Goal: Information Seeking & Learning: Check status

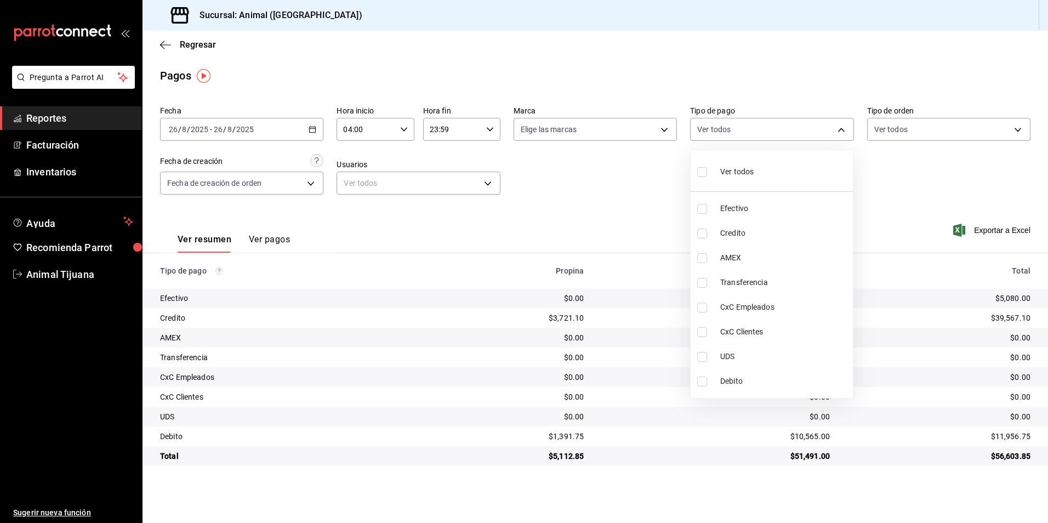
click at [722, 172] on span "Ver todos" at bounding box center [736, 172] width 33 height 12
type input "b84c62b8-b02c-4970-ab2e-e166616419f2,235ce608-f464-428a-9a71-314f665367d1,53567…"
checkbox input "true"
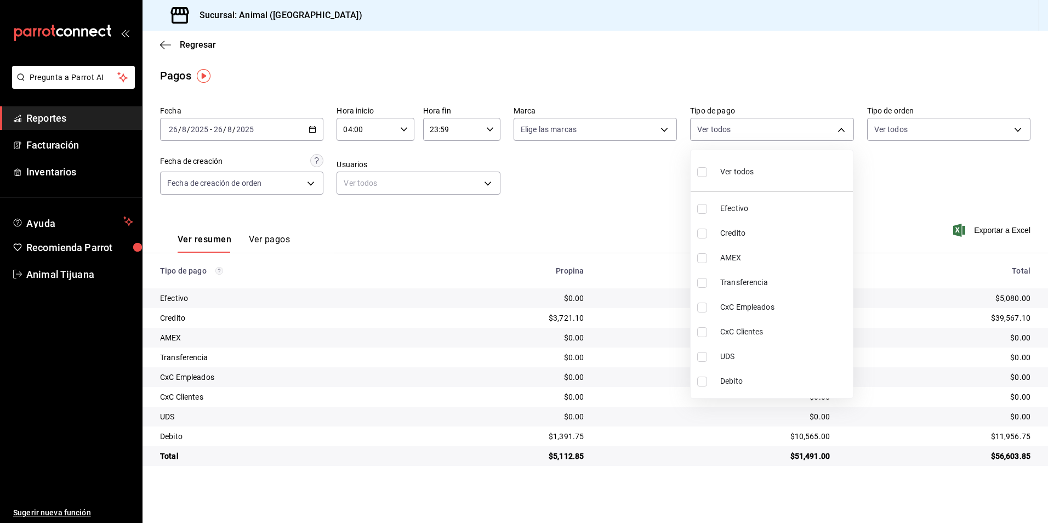
checkbox input "true"
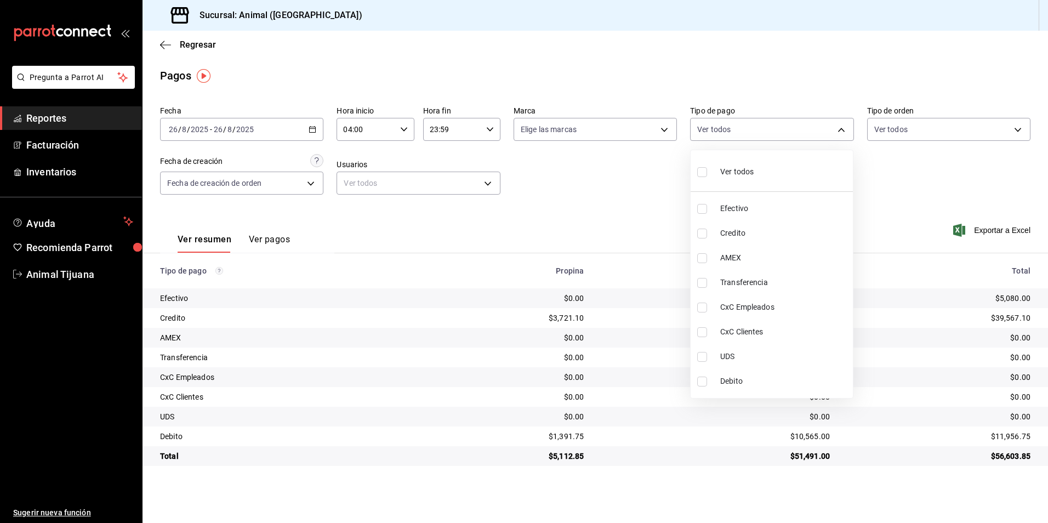
checkbox input "true"
click at [722, 172] on span "Ver todos" at bounding box center [736, 172] width 33 height 12
checkbox input "false"
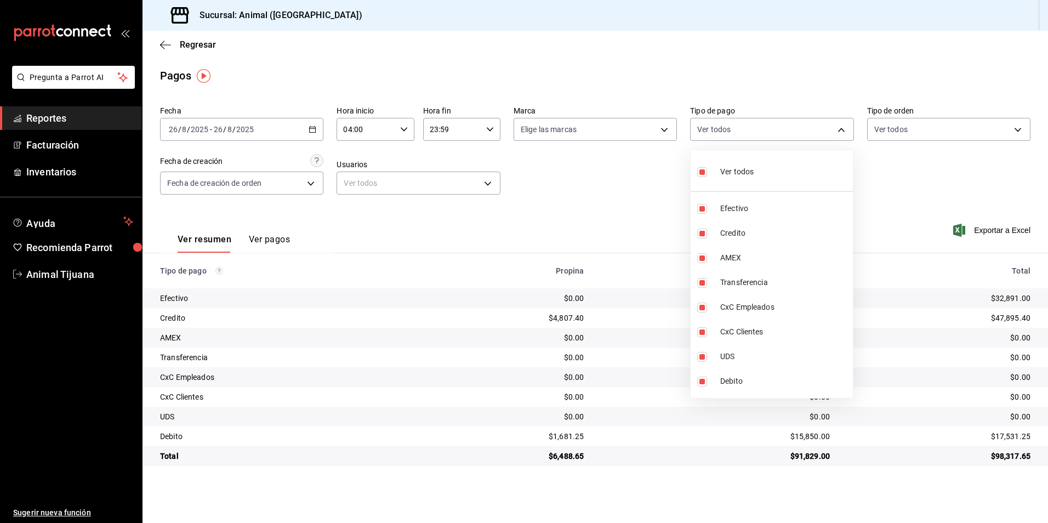
checkbox input "false"
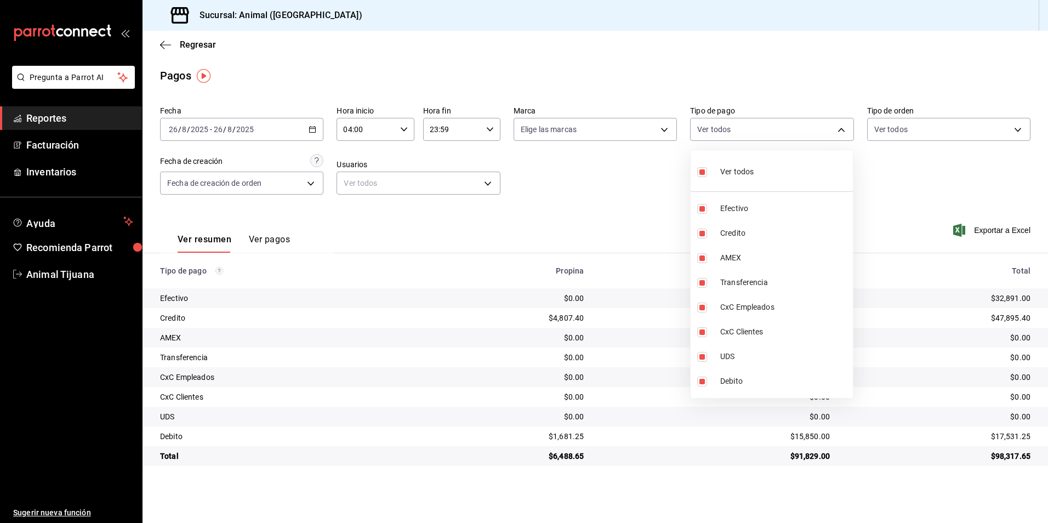
checkbox input "false"
click at [749, 226] on li "Credito" at bounding box center [772, 233] width 162 height 25
type input "235ce608-f464-428a-9a71-314f665367d1"
checkbox input "true"
click at [732, 390] on li "Debito" at bounding box center [772, 381] width 162 height 25
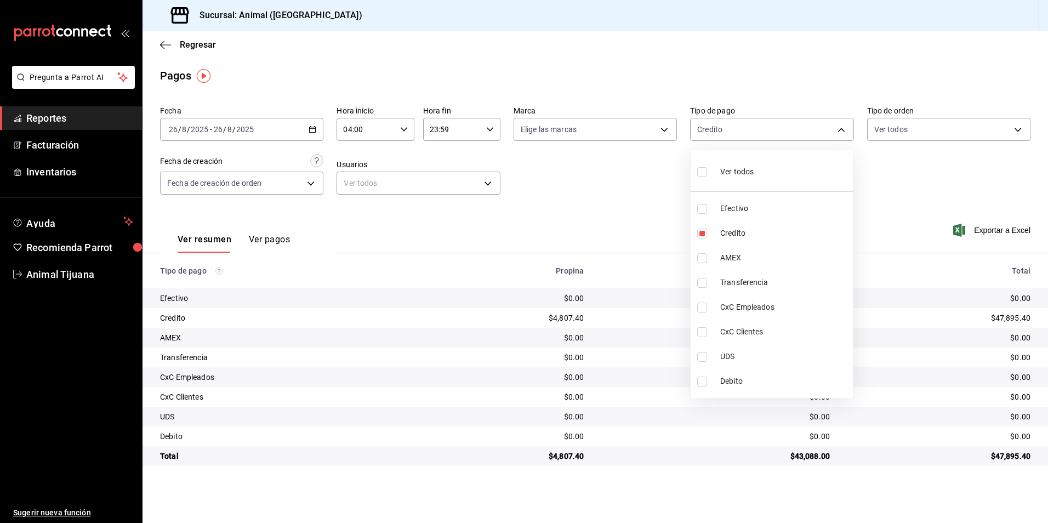
type input "235ce608-f464-428a-9a71-314f665367d1,c7b29183-a811-4137-9cfa-21a61cd2bc4a"
checkbox input "true"
click at [744, 170] on span "Ver todos" at bounding box center [736, 172] width 33 height 12
type input "b84c62b8-b02c-4970-ab2e-e166616419f2,235ce608-f464-428a-9a71-314f665367d1,53567…"
checkbox input "true"
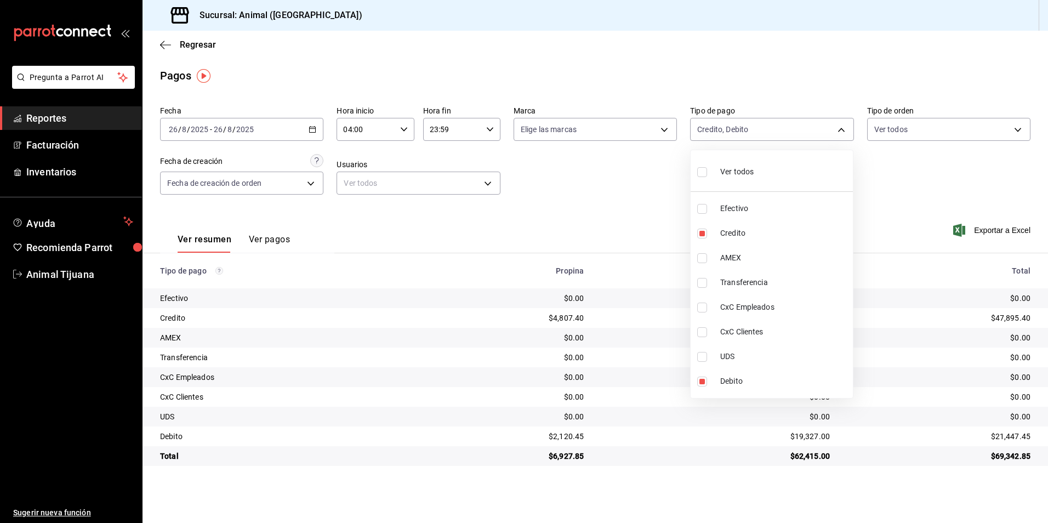
checkbox input "true"
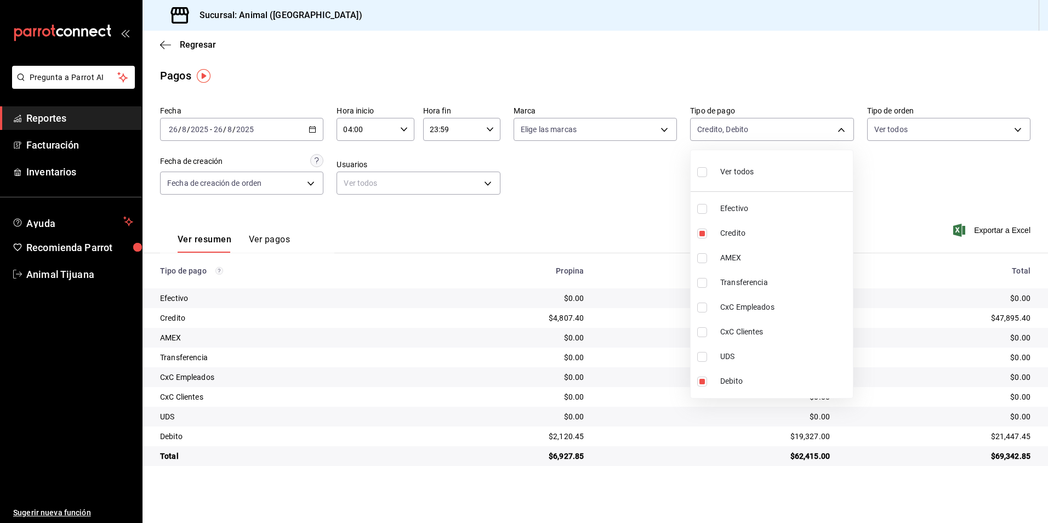
checkbox input "true"
click at [744, 170] on span "Ver todos" at bounding box center [736, 172] width 33 height 12
checkbox input "false"
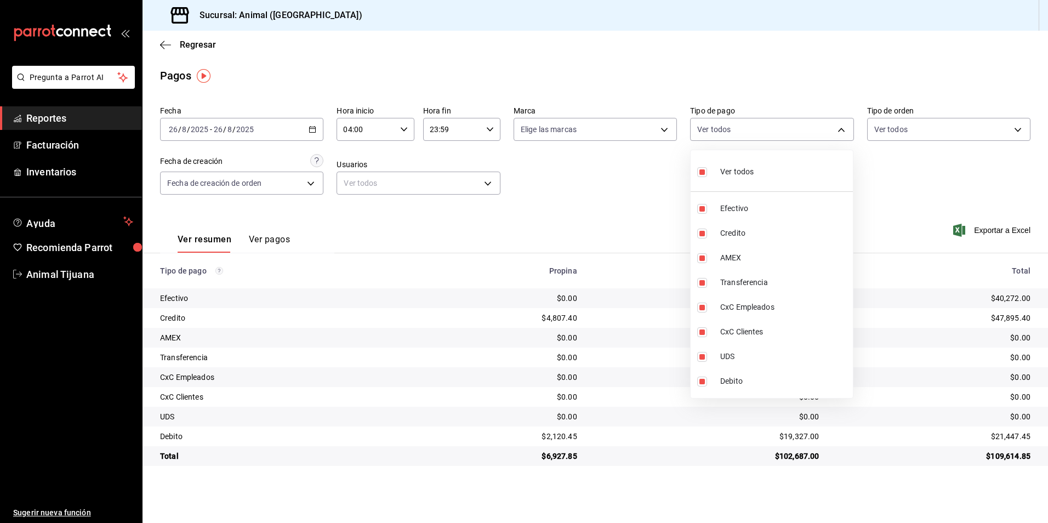
checkbox input "false"
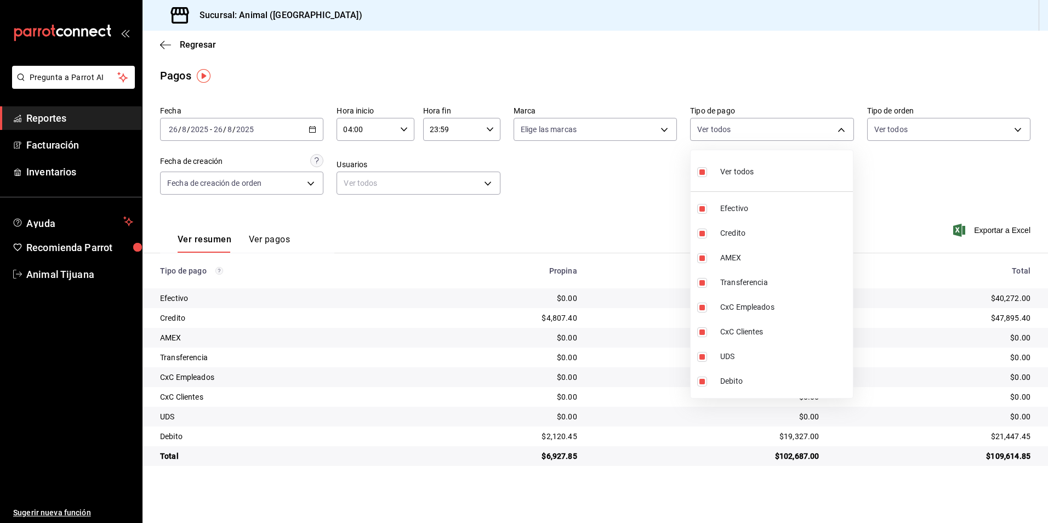
checkbox input "false"
click at [739, 244] on li "Credito" at bounding box center [772, 233] width 162 height 25
type input "235ce608-f464-428a-9a71-314f665367d1"
checkbox input "true"
click at [727, 381] on span "Debito" at bounding box center [784, 381] width 128 height 12
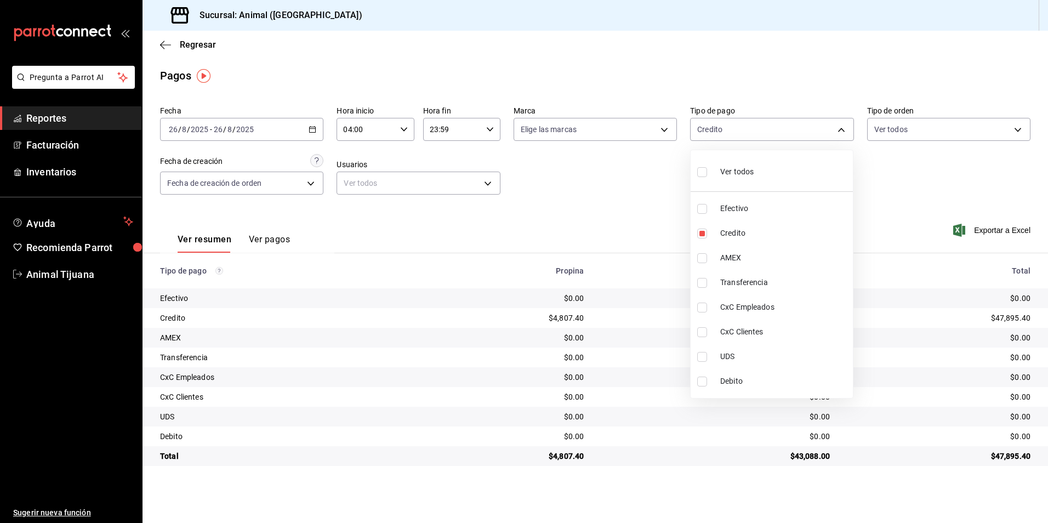
type input "235ce608-f464-428a-9a71-314f665367d1,c7b29183-a811-4137-9cfa-21a61cd2bc4a"
checkbox input "true"
click at [706, 185] on li "Ver todos" at bounding box center [772, 171] width 162 height 32
type input "b84c62b8-b02c-4970-ab2e-e166616419f2,235ce608-f464-428a-9a71-314f665367d1,53567…"
checkbox input "true"
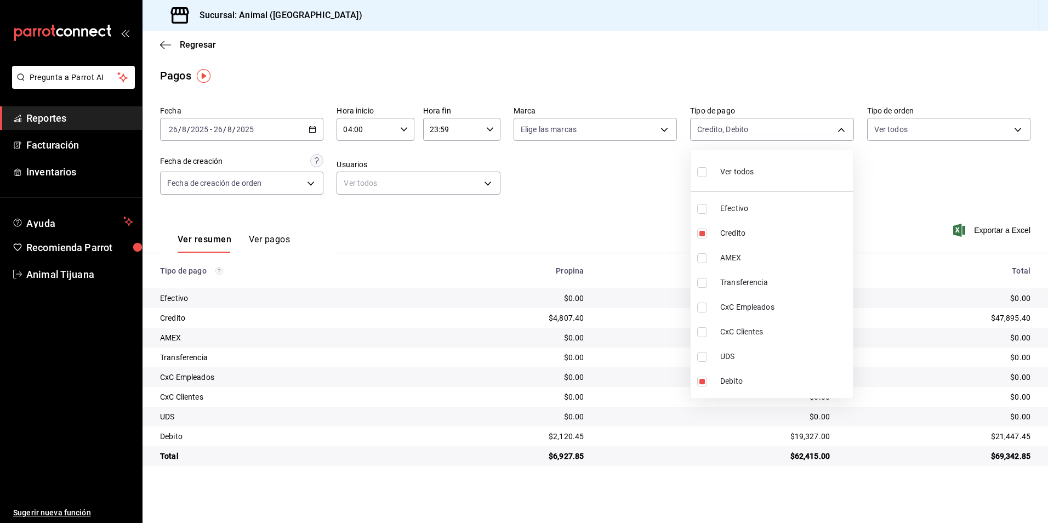
checkbox input "true"
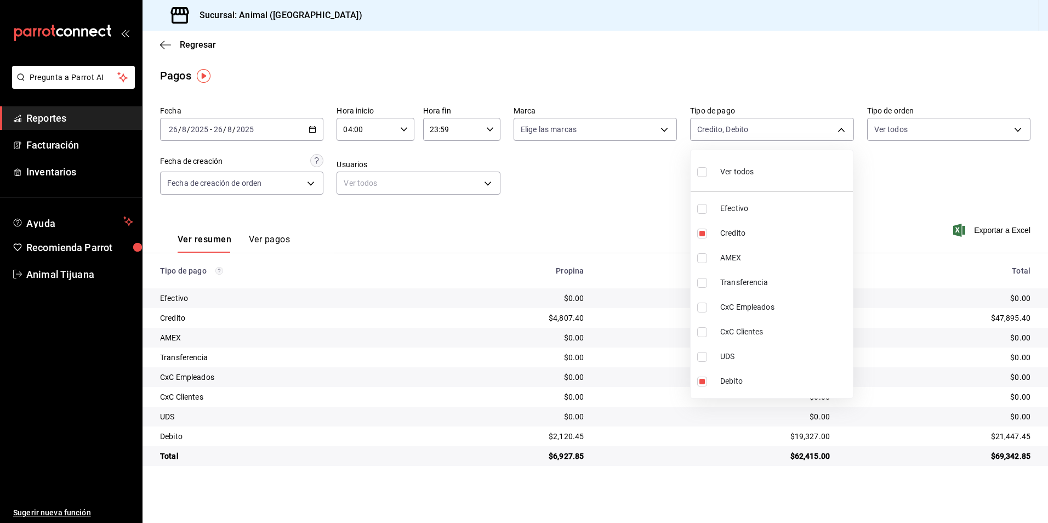
checkbox input "true"
click at [707, 176] on label at bounding box center [704, 172] width 14 height 16
click at [707, 176] on input "checkbox" at bounding box center [702, 172] width 10 height 10
checkbox input "true"
type input "b84c62b8-b02c-4970-ab2e-e166616419f2,235ce608-f464-428a-9a71-314f665367d1,53567…"
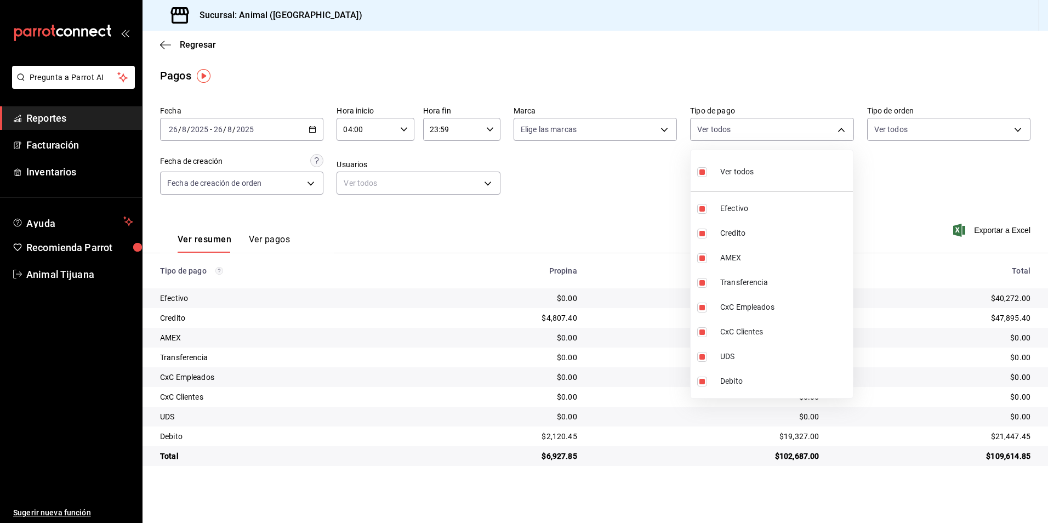
checkbox input "true"
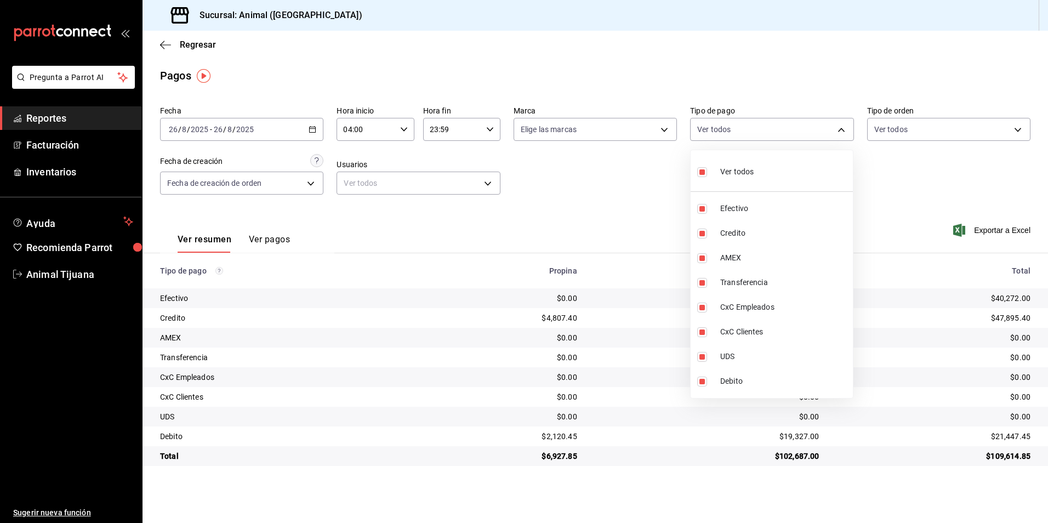
checkbox input "true"
click at [782, 166] on li "Ver todos" at bounding box center [772, 171] width 162 height 32
checkbox input "false"
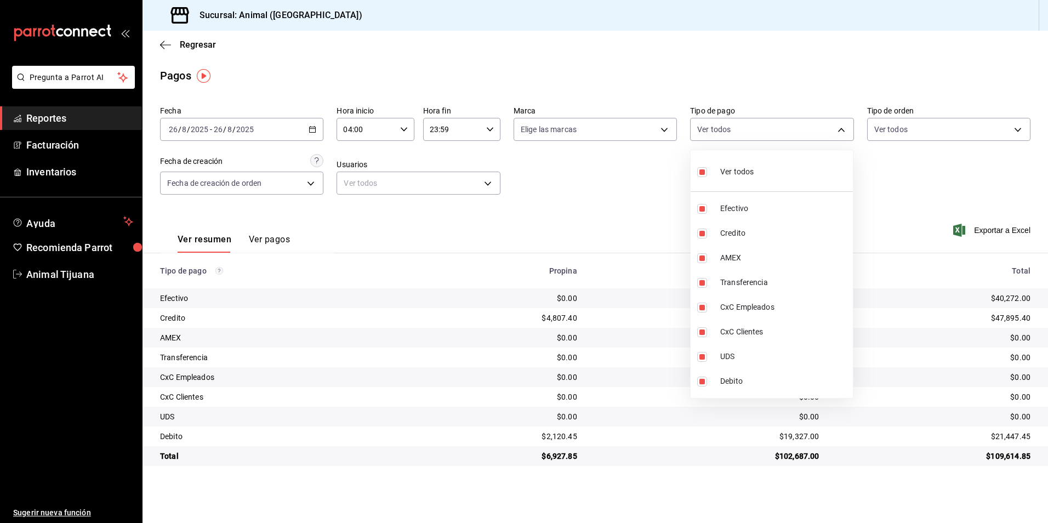
checkbox input "false"
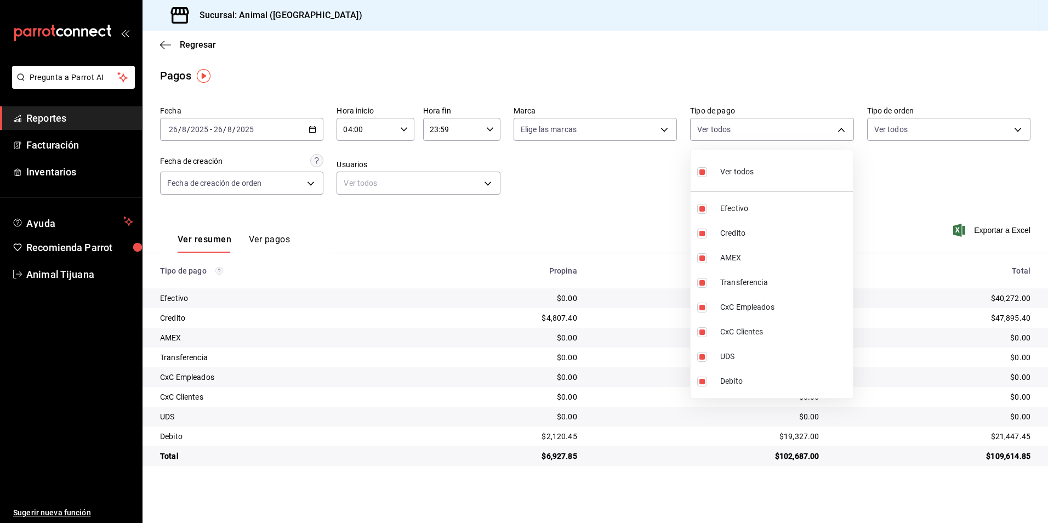
checkbox input "false"
click at [758, 225] on li "Credito" at bounding box center [772, 233] width 162 height 25
type input "235ce608-f464-428a-9a71-314f665367d1"
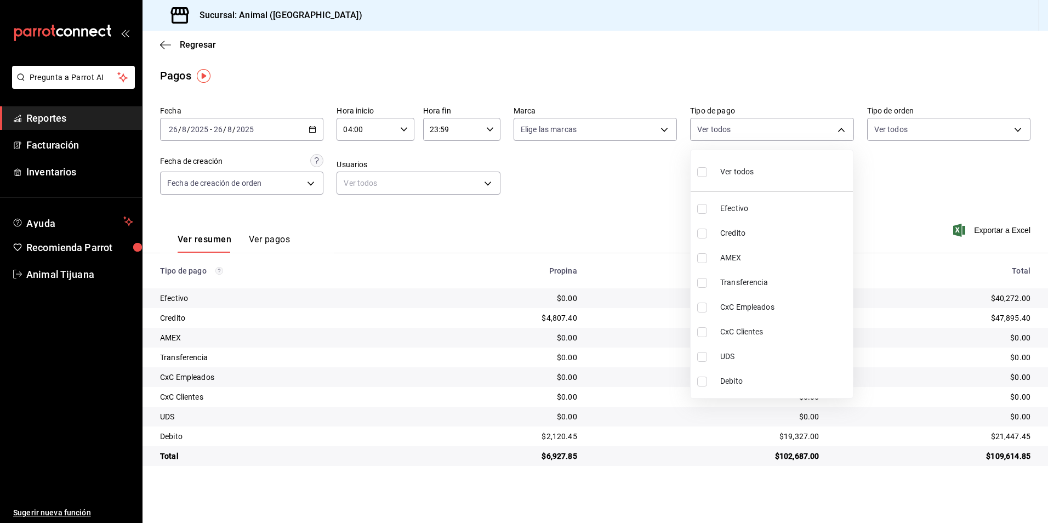
checkbox input "true"
click at [740, 377] on span "Debito" at bounding box center [784, 381] width 128 height 12
type input "235ce608-f464-428a-9a71-314f665367d1,c7b29183-a811-4137-9cfa-21a61cd2bc4a"
checkbox input "true"
click at [743, 178] on div "Ver todos" at bounding box center [725, 171] width 56 height 24
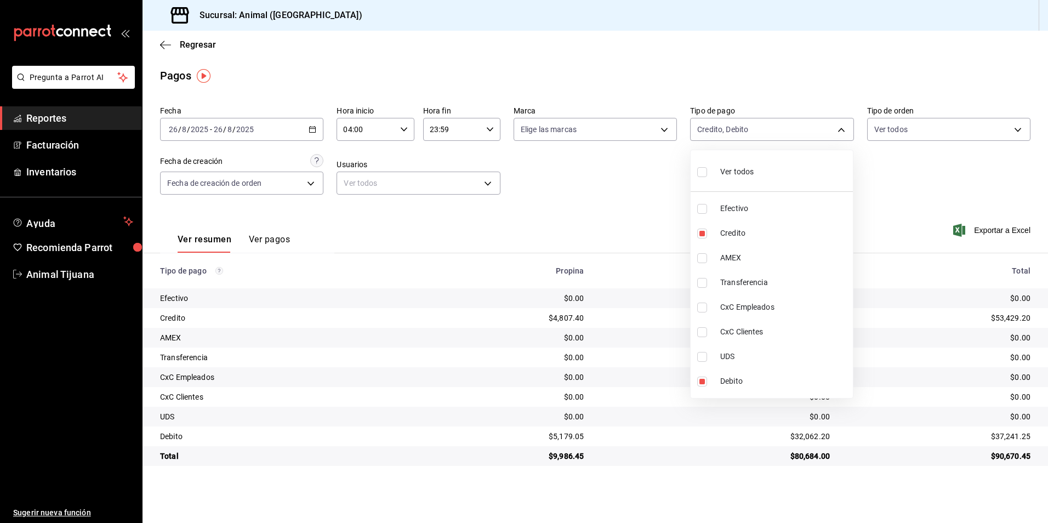
type input "b84c62b8-b02c-4970-ab2e-e166616419f2,235ce608-f464-428a-9a71-314f665367d1,53567…"
checkbox input "true"
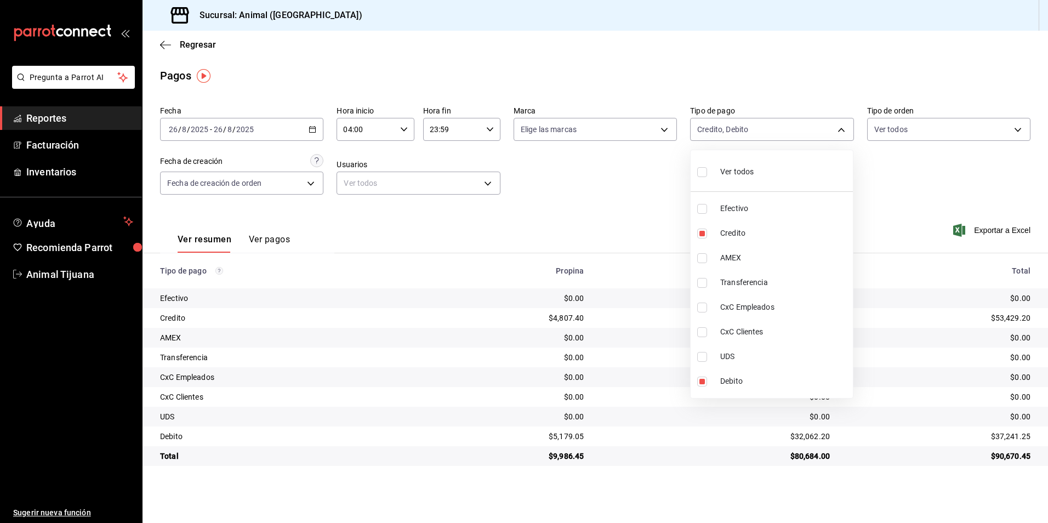
checkbox input "true"
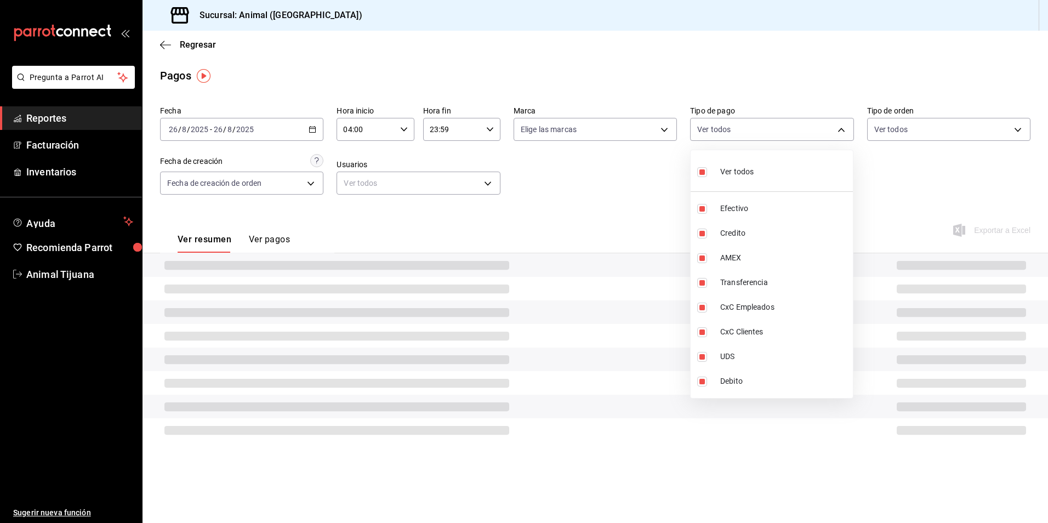
click at [743, 178] on div "Ver todos" at bounding box center [725, 171] width 56 height 24
checkbox input "false"
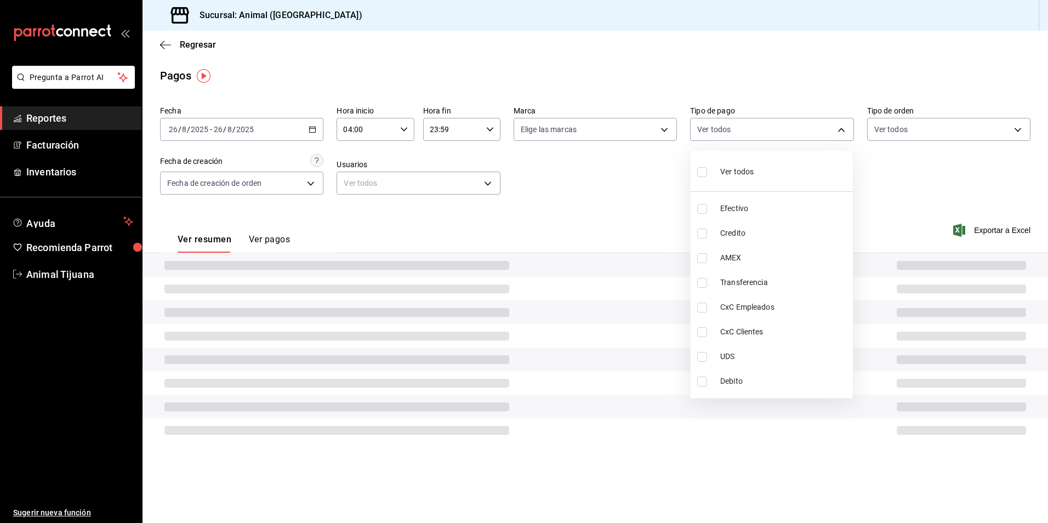
checkbox input "false"
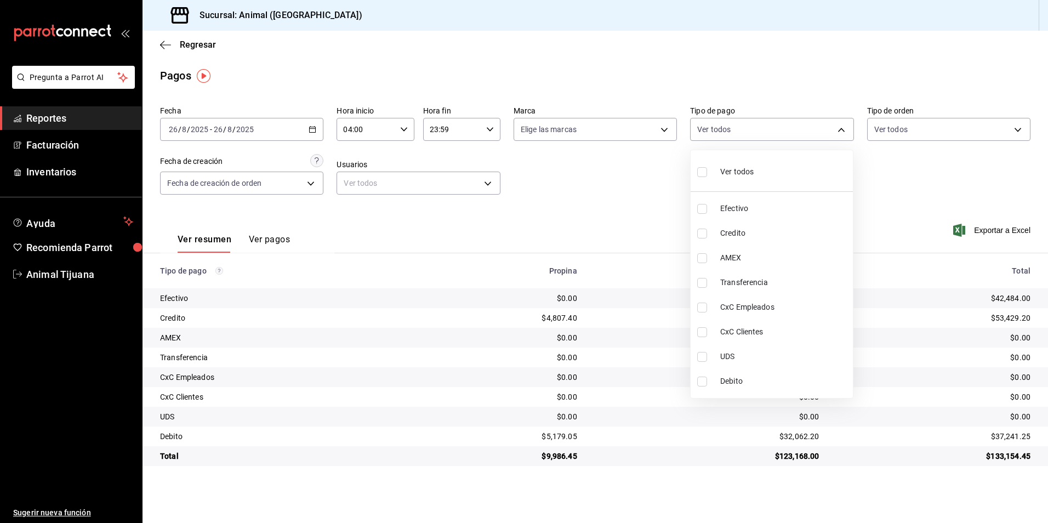
click at [754, 175] on li "Ver todos" at bounding box center [772, 171] width 162 height 32
type input "b84c62b8-b02c-4970-ab2e-e166616419f2,235ce608-f464-428a-9a71-314f665367d1,53567…"
checkbox input "true"
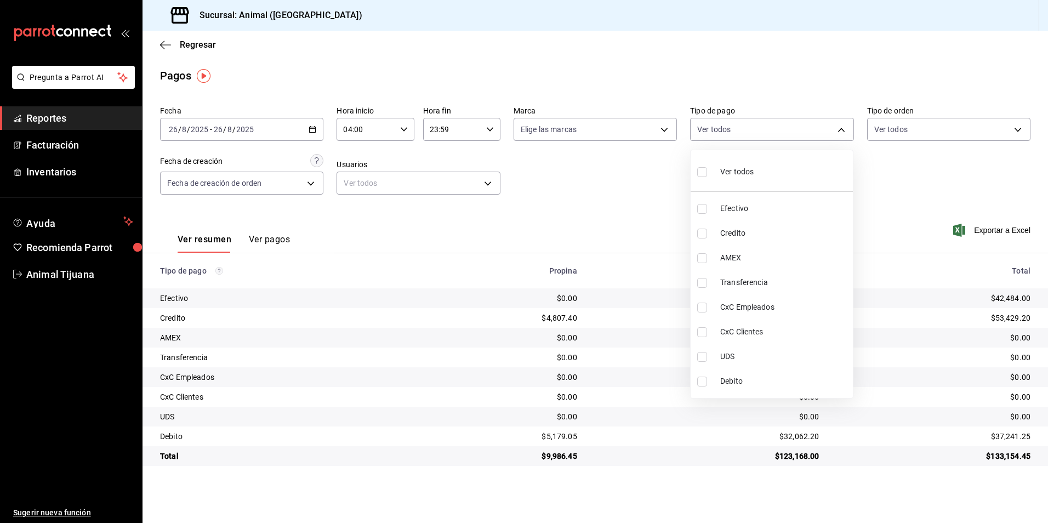
checkbox input "true"
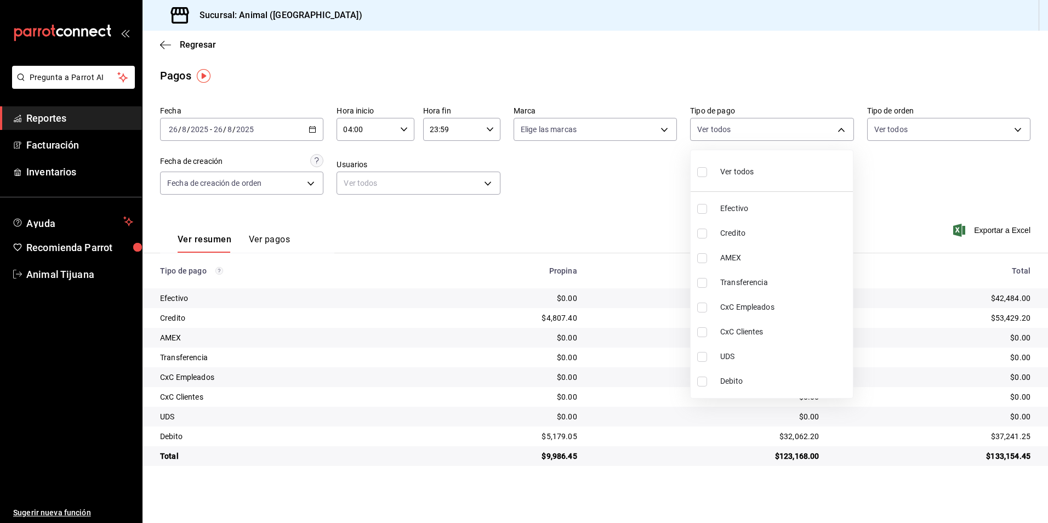
checkbox input "true"
click at [754, 175] on li "Ver todos" at bounding box center [772, 171] width 162 height 32
checkbox input "false"
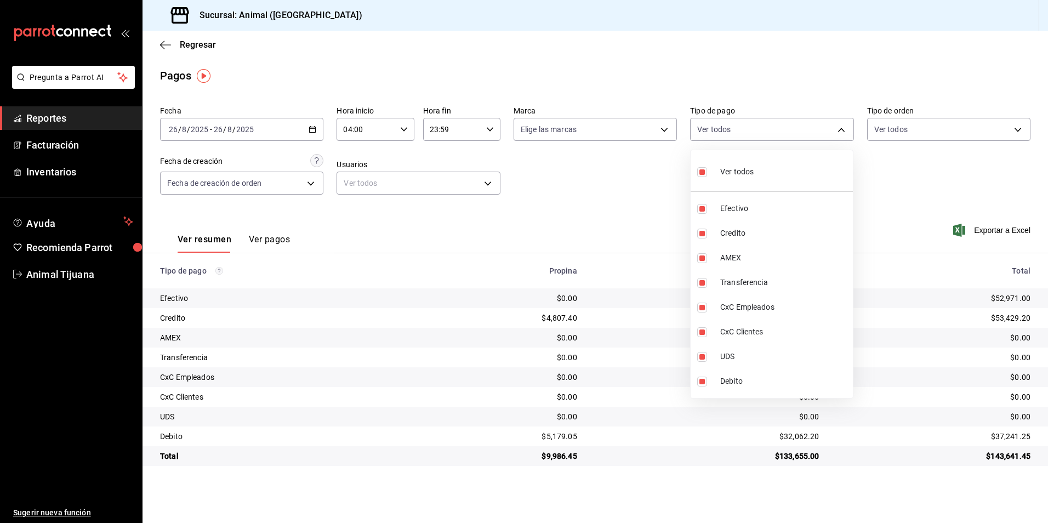
checkbox input "false"
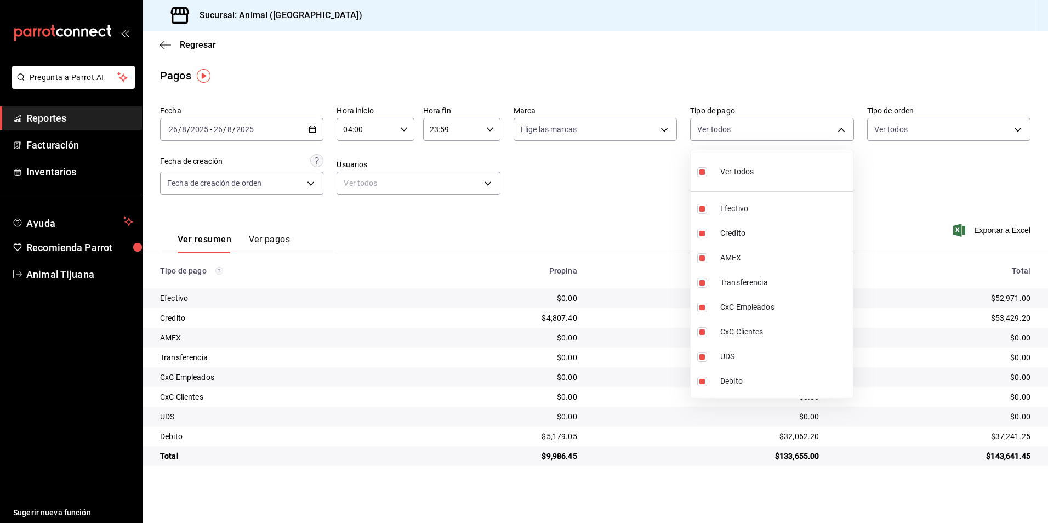
checkbox input "false"
click at [728, 175] on span "Ver todos" at bounding box center [736, 172] width 33 height 12
type input "b84c62b8-b02c-4970-ab2e-e166616419f2,235ce608-f464-428a-9a71-314f665367d1,53567…"
checkbox input "true"
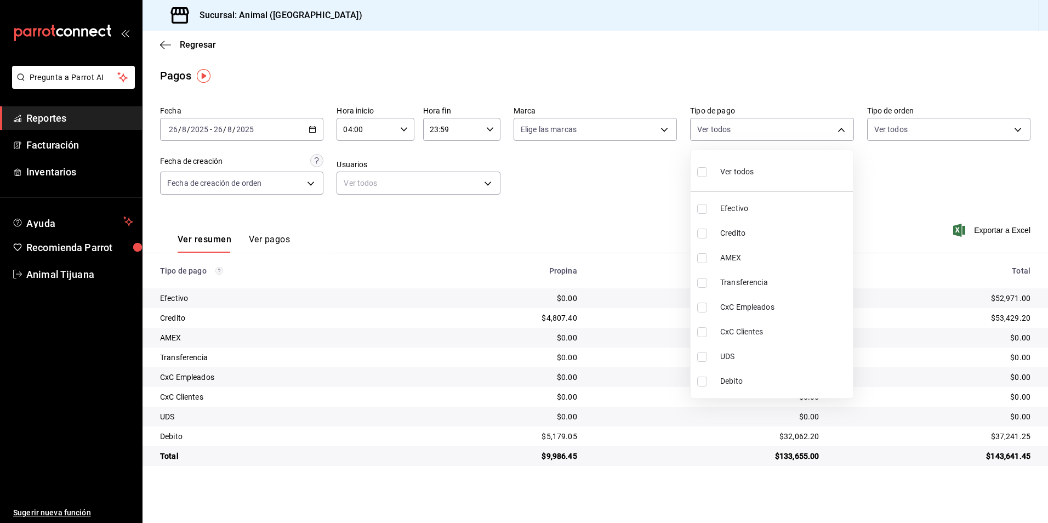
checkbox input "true"
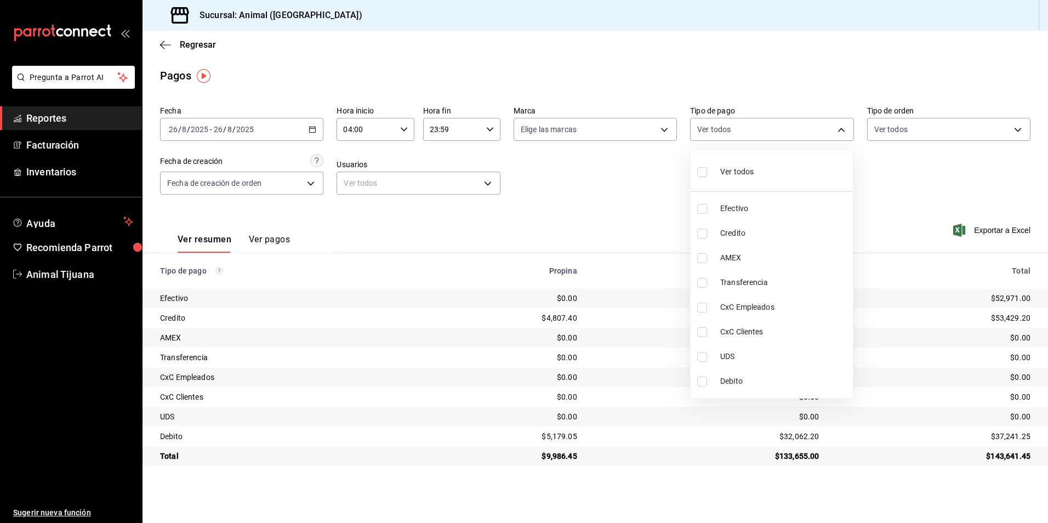
checkbox input "true"
click at [728, 175] on span "Ver todos" at bounding box center [736, 172] width 33 height 12
checkbox input "false"
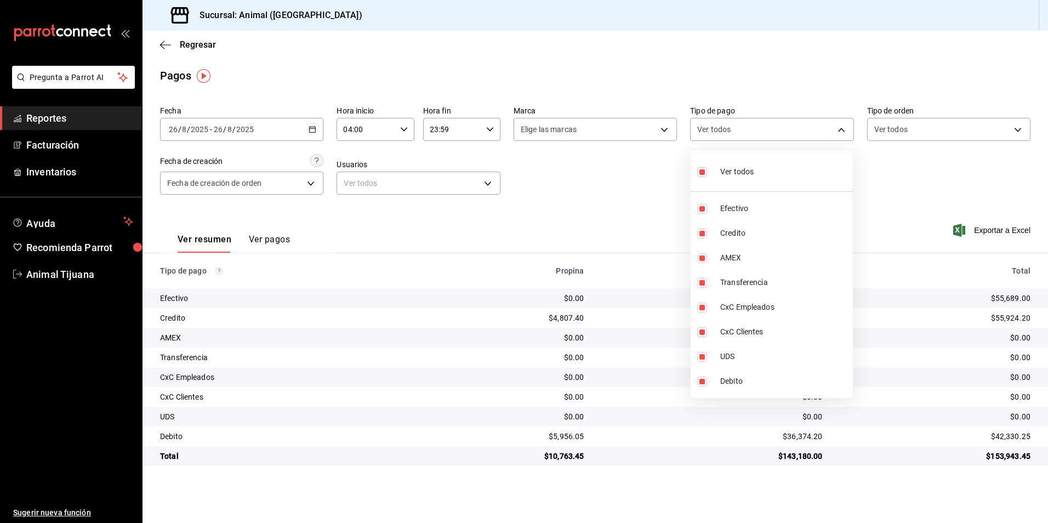
checkbox input "false"
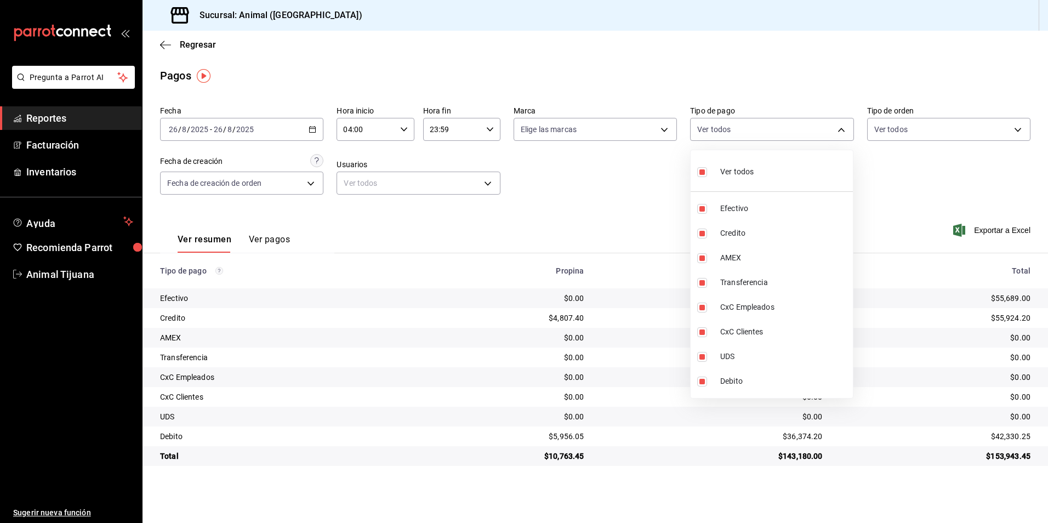
checkbox input "false"
click at [808, 225] on li "Credito" at bounding box center [772, 233] width 162 height 25
type input "235ce608-f464-428a-9a71-314f665367d1"
checkbox input "true"
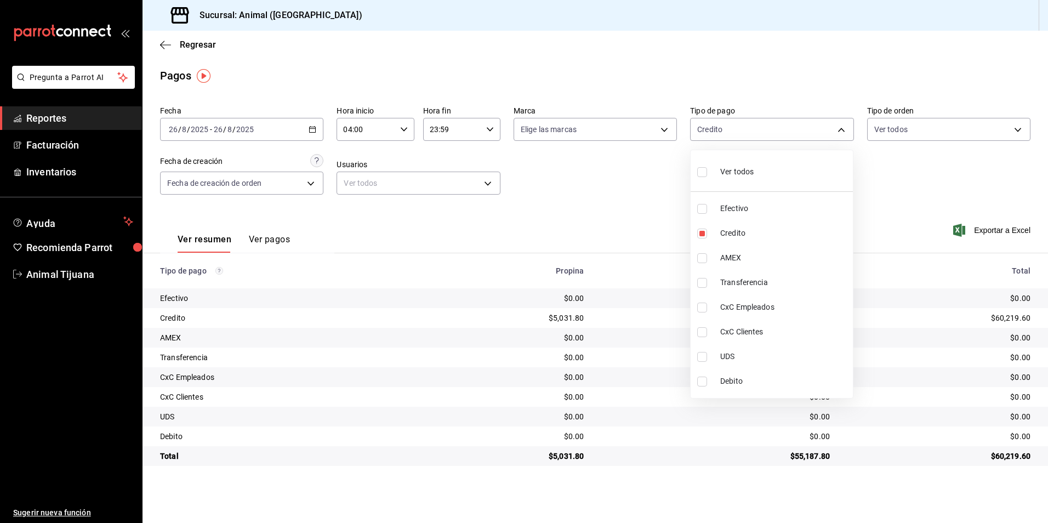
click at [773, 375] on span "Debito" at bounding box center [784, 381] width 128 height 12
type input "235ce608-f464-428a-9a71-314f665367d1,c7b29183-a811-4137-9cfa-21a61cd2bc4a"
checkbox input "true"
click at [768, 159] on li "Ver todos" at bounding box center [772, 171] width 162 height 32
type input "b84c62b8-b02c-4970-ab2e-e166616419f2,235ce608-f464-428a-9a71-314f665367d1,53567…"
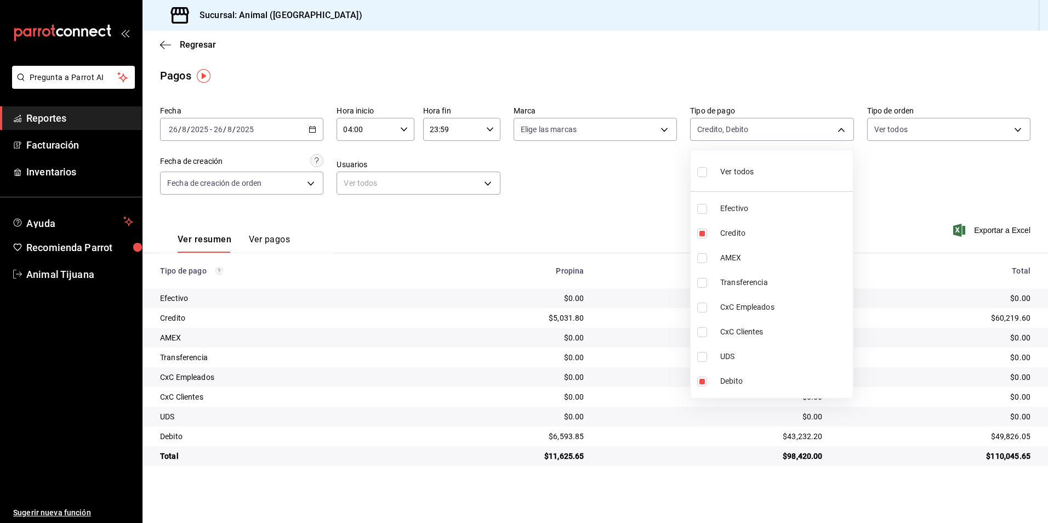
checkbox input "true"
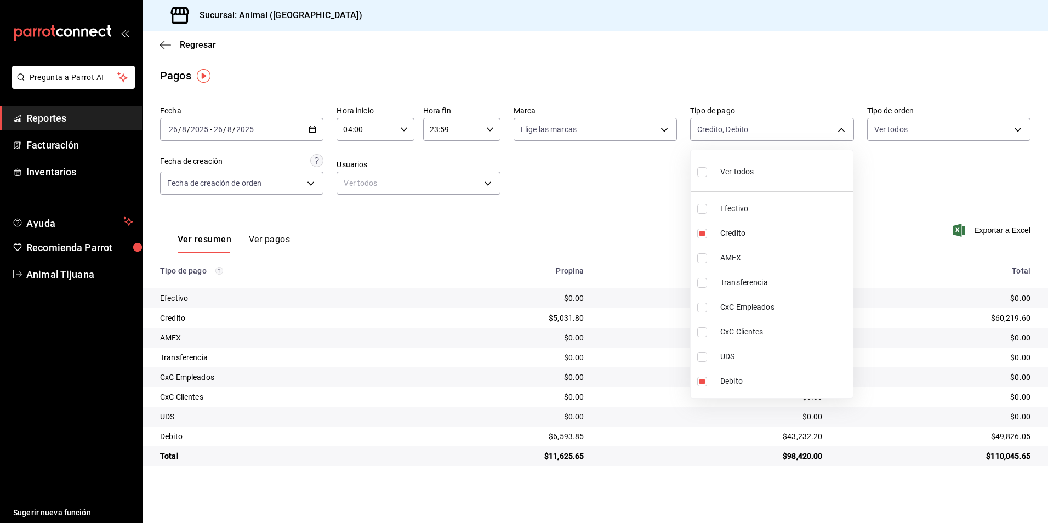
checkbox input "true"
click at [767, 176] on li "Ver todos" at bounding box center [772, 171] width 162 height 32
checkbox input "false"
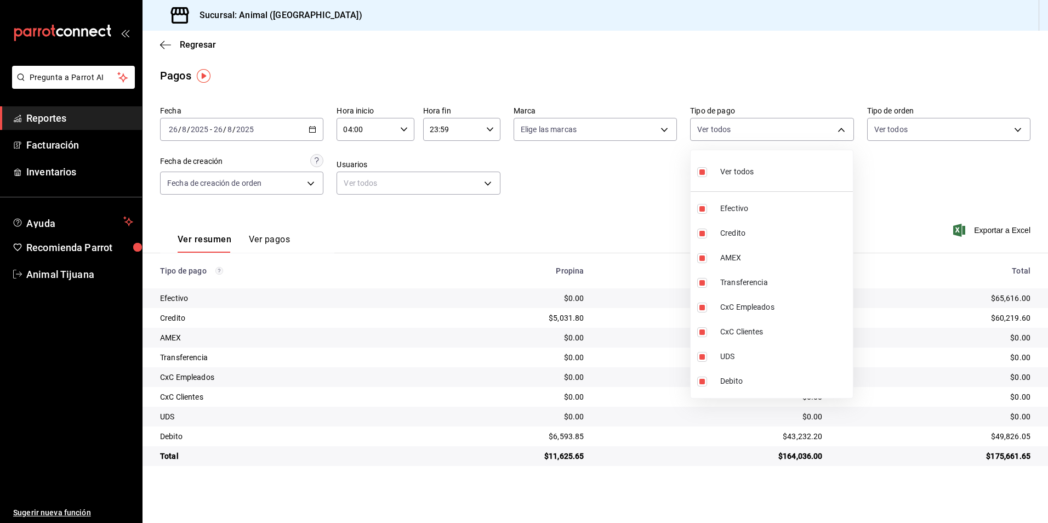
checkbox input "false"
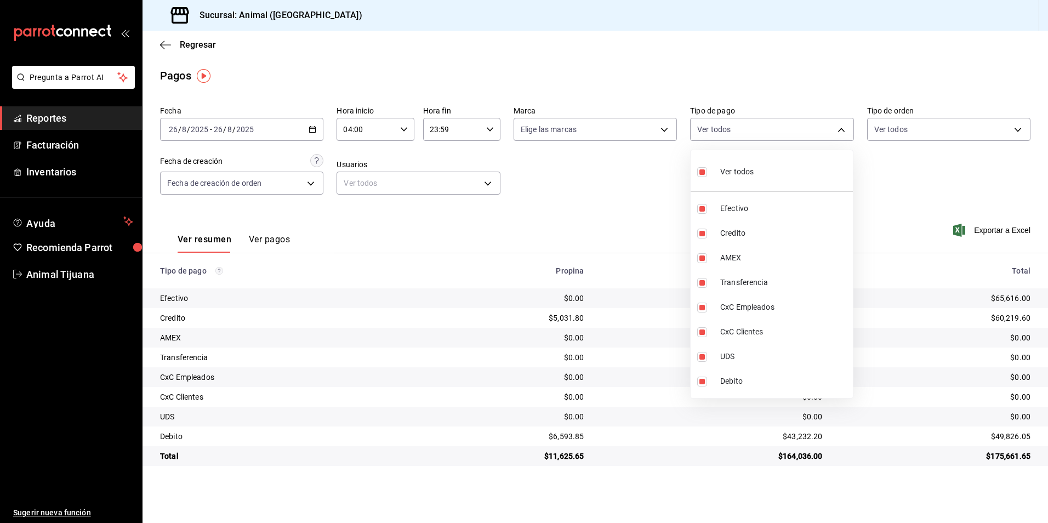
checkbox input "false"
click at [748, 236] on span "Credito" at bounding box center [784, 233] width 128 height 12
type input "235ce608-f464-428a-9a71-314f665367d1"
checkbox input "true"
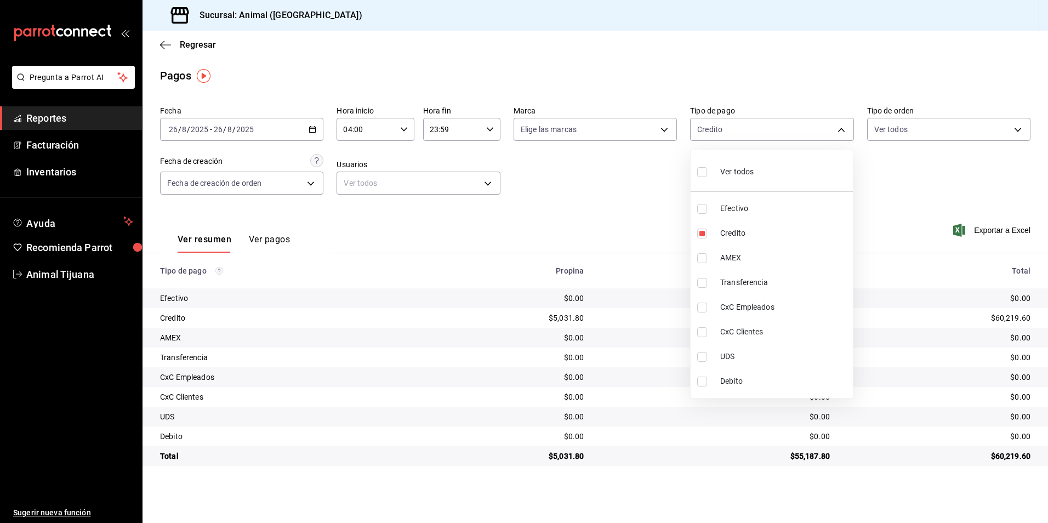
click at [769, 376] on span "Debito" at bounding box center [784, 381] width 128 height 12
type input "235ce608-f464-428a-9a71-314f665367d1,c7b29183-a811-4137-9cfa-21a61cd2bc4a"
checkbox input "true"
